Goal: Navigation & Orientation: Find specific page/section

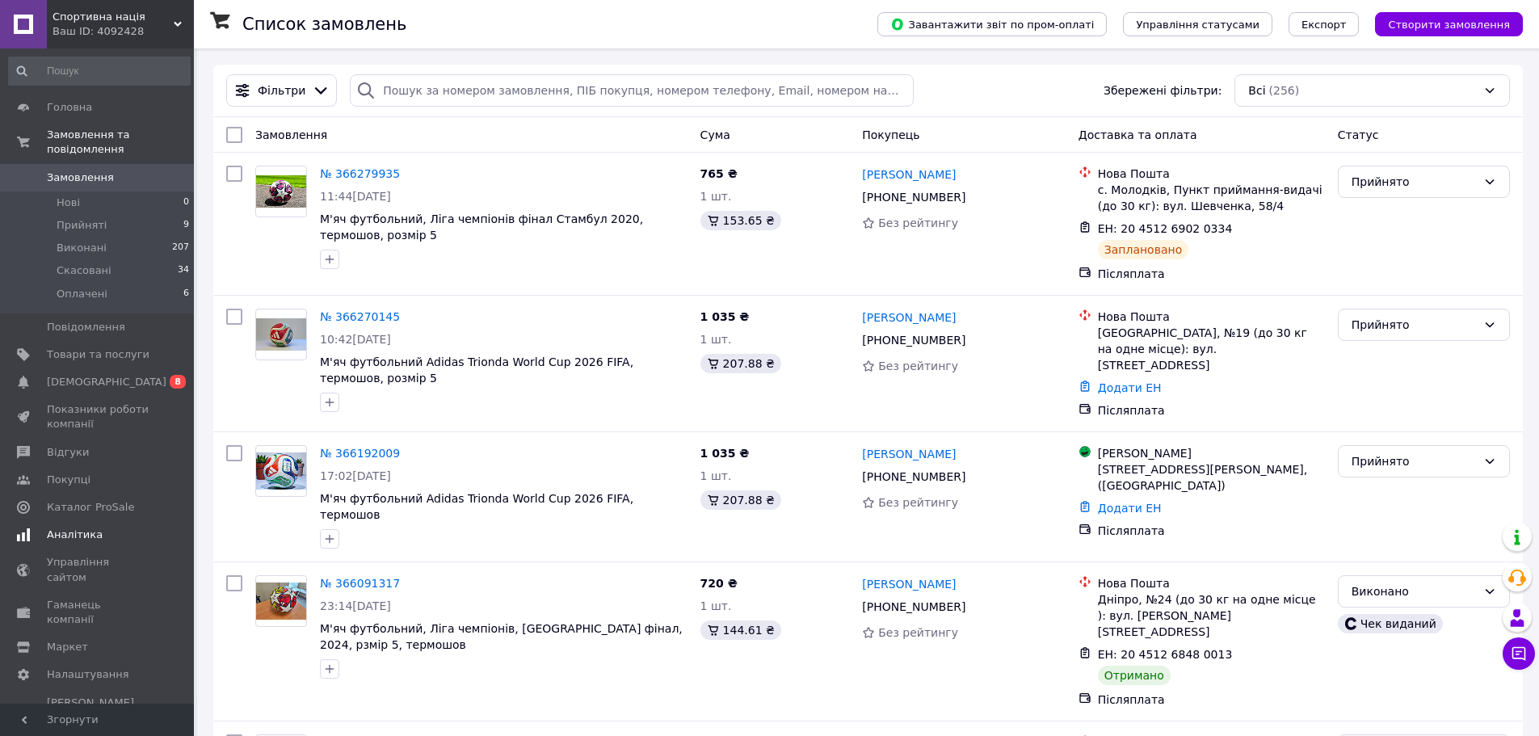
click at [86, 528] on span "Аналітика" at bounding box center [75, 535] width 56 height 15
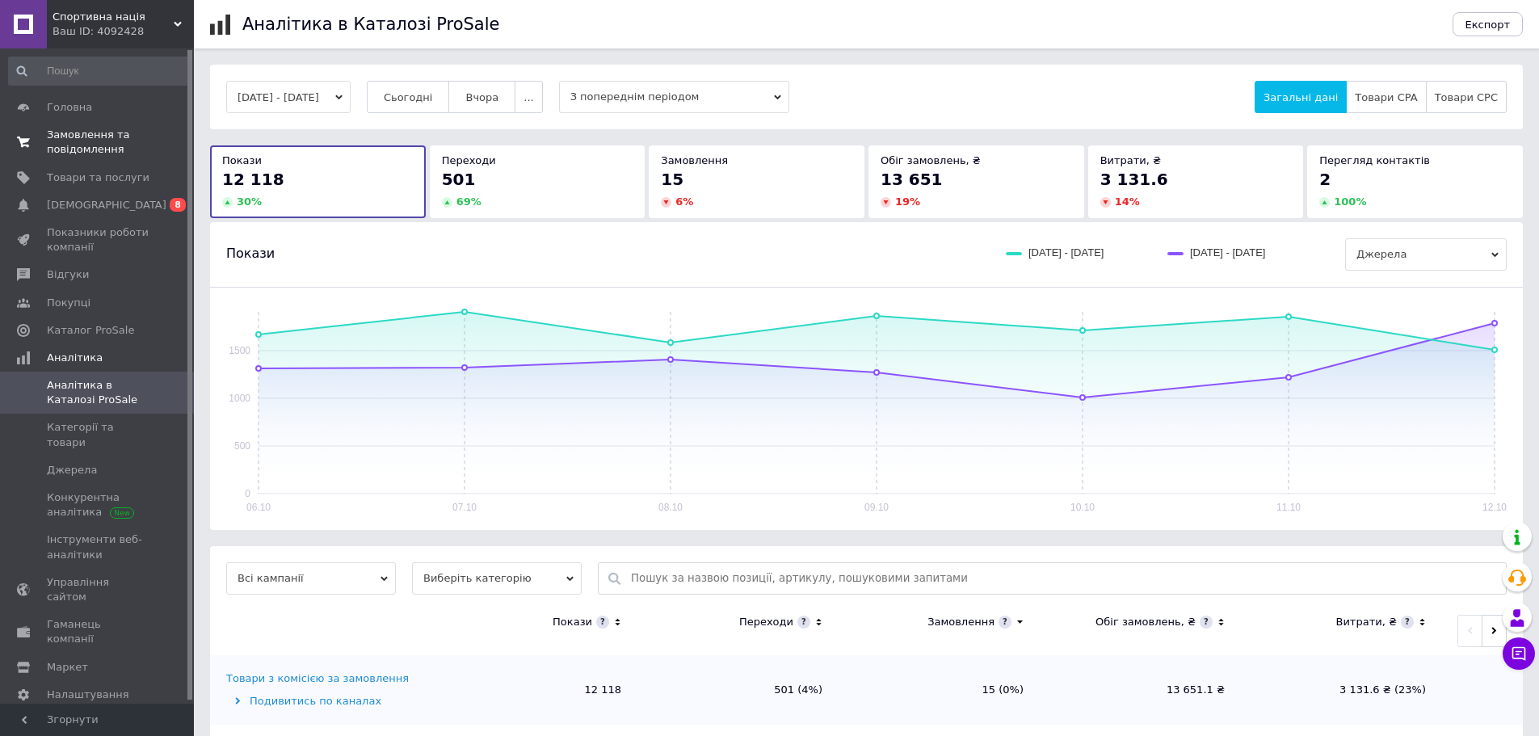
click at [74, 148] on span "Замовлення та повідомлення" at bounding box center [98, 142] width 103 height 29
